Goal: Navigation & Orientation: Find specific page/section

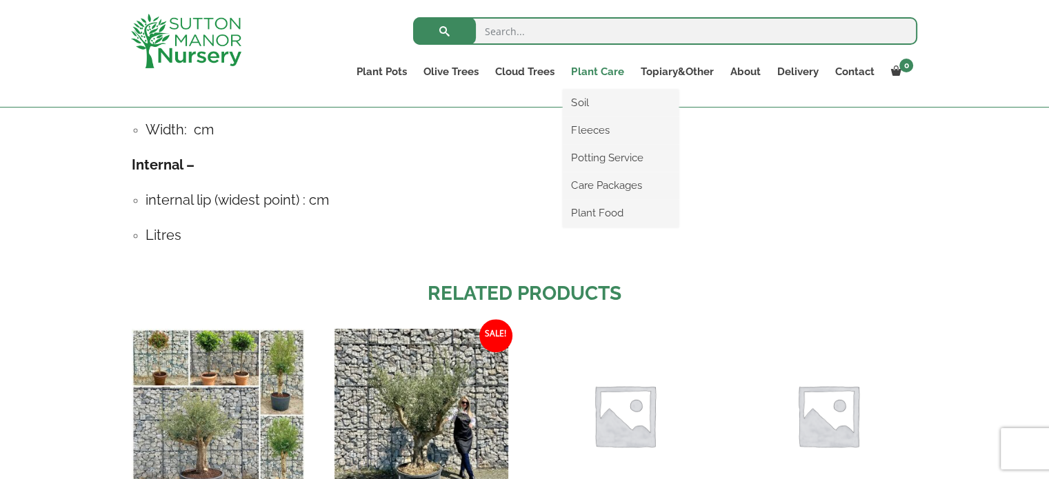
scroll to position [1184, 0]
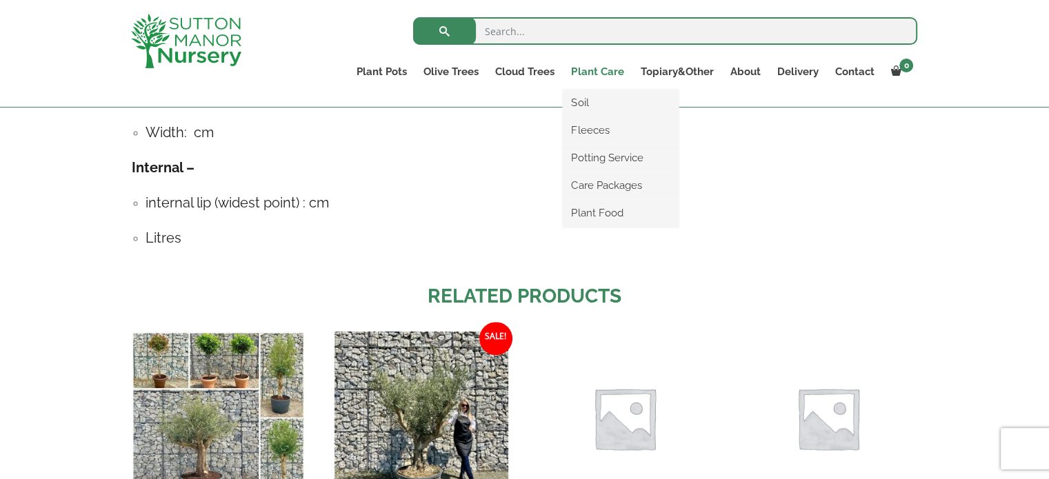
drag, startPoint x: 538, startPoint y: 74, endPoint x: 611, endPoint y: 72, distance: 73.1
click at [538, 74] on link "Cloud Trees" at bounding box center [525, 71] width 76 height 19
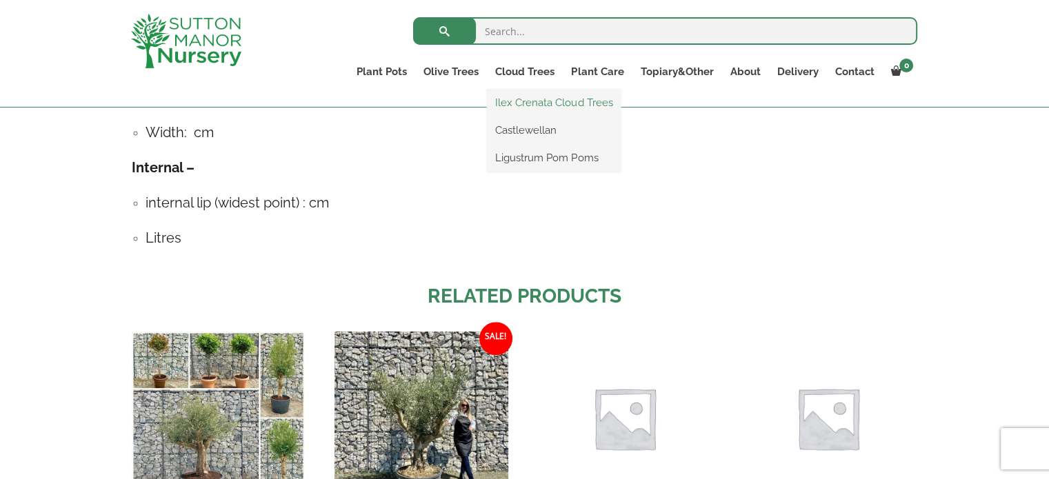
click at [527, 104] on link "Ilex Crenata Cloud Trees" at bounding box center [554, 102] width 134 height 21
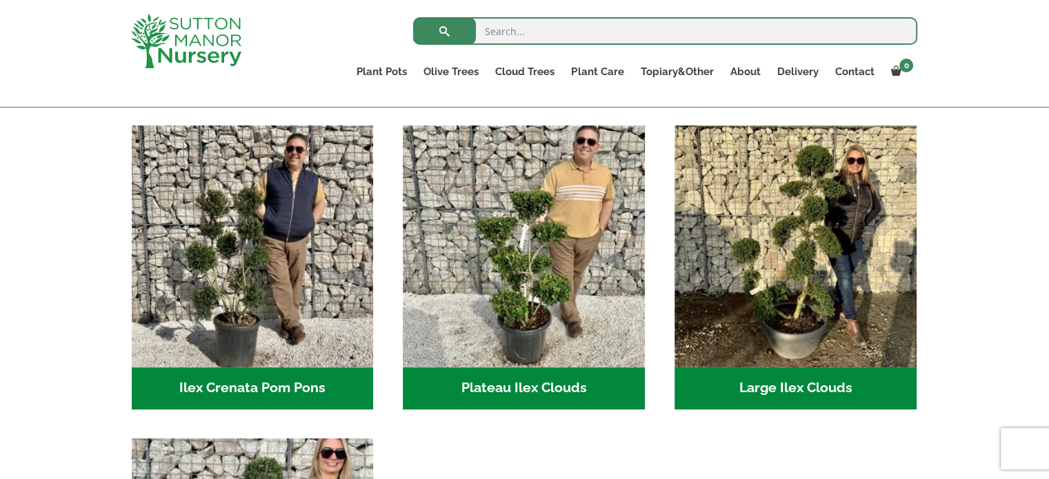
scroll to position [304, 0]
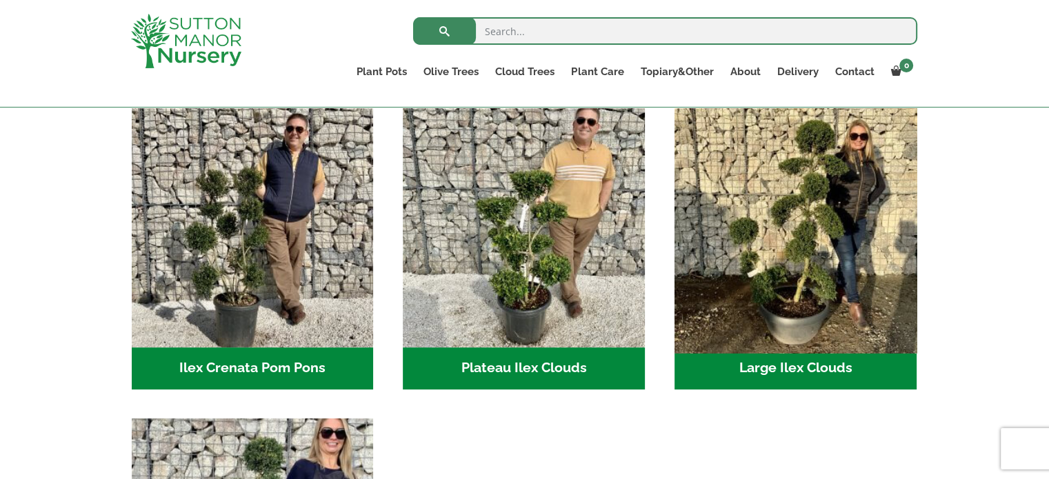
click at [783, 352] on img "Visit product category Large Ilex Clouds" at bounding box center [795, 226] width 254 height 254
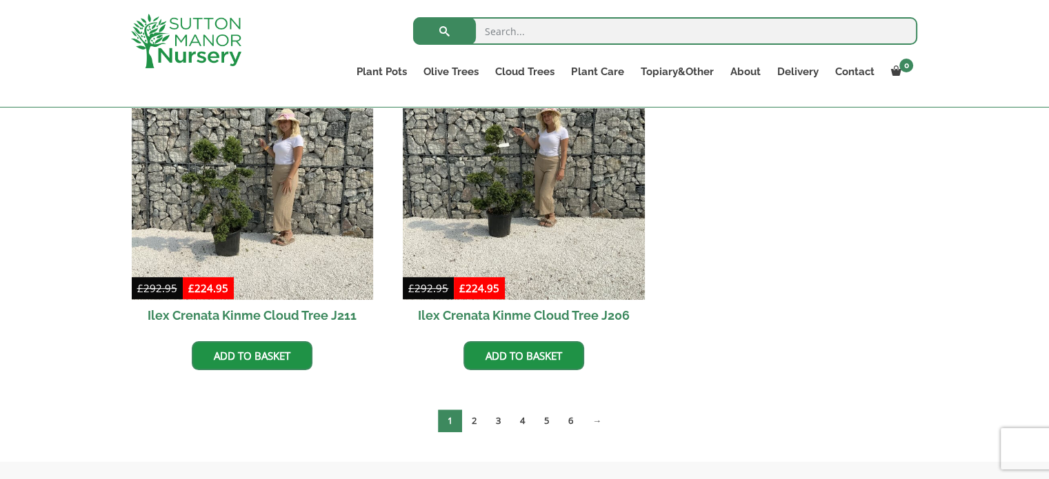
scroll to position [745, 0]
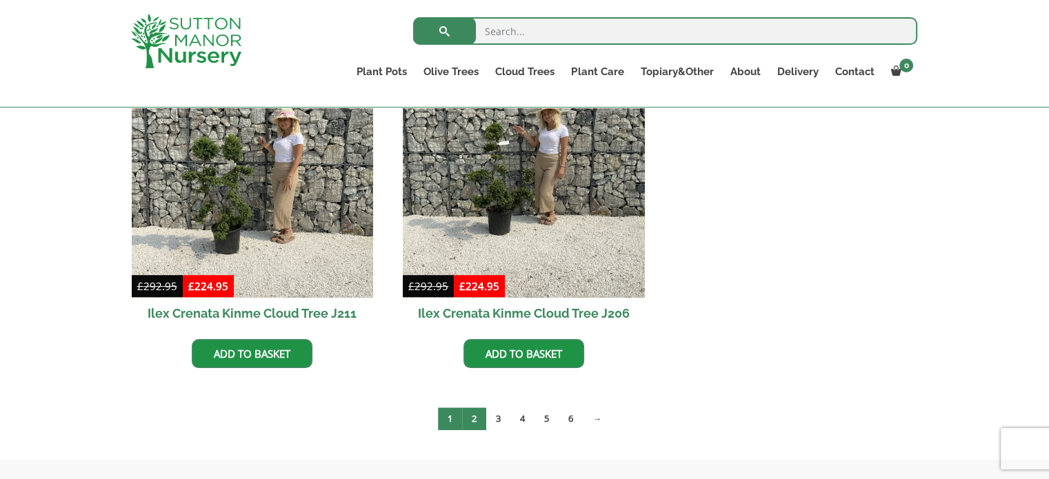
click at [472, 417] on link "2" at bounding box center [474, 419] width 24 height 23
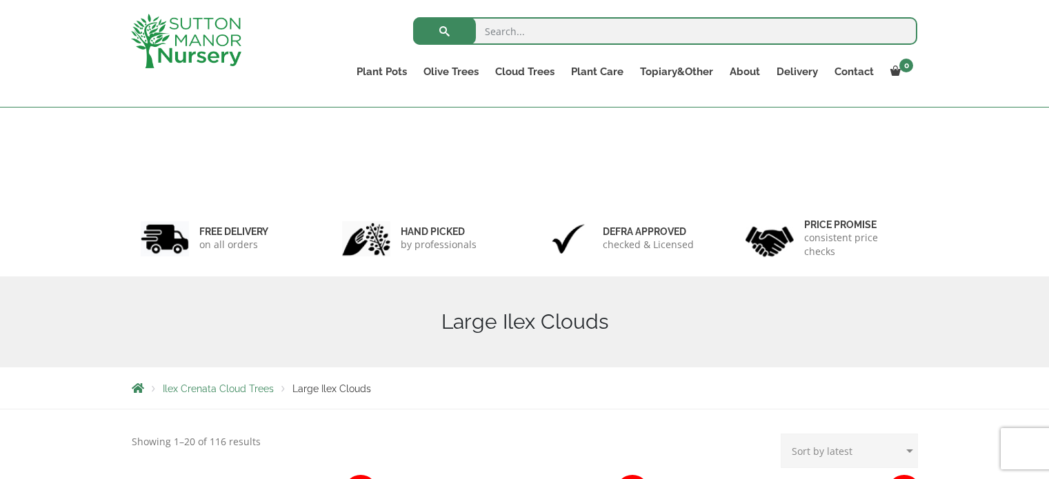
scroll to position [763, 0]
